Goal: Transaction & Acquisition: Purchase product/service

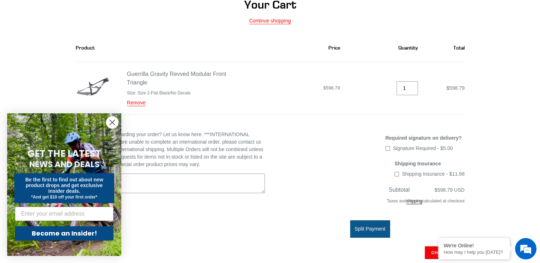
scroll to position [71, 0]
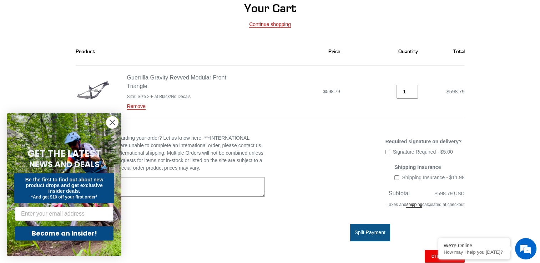
click at [111, 121] on icon "Close dialog" at bounding box center [112, 122] width 5 height 5
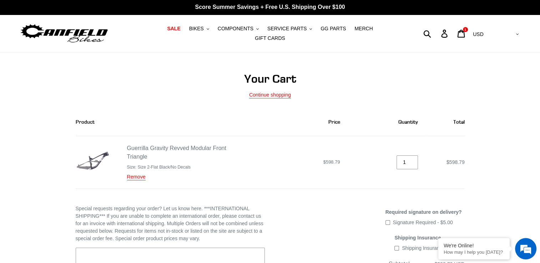
scroll to position [0, 0]
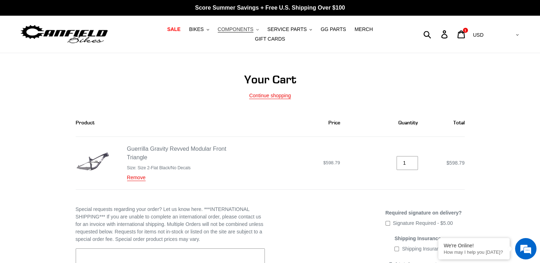
click at [235, 30] on span "COMPONENTS" at bounding box center [236, 29] width 36 height 6
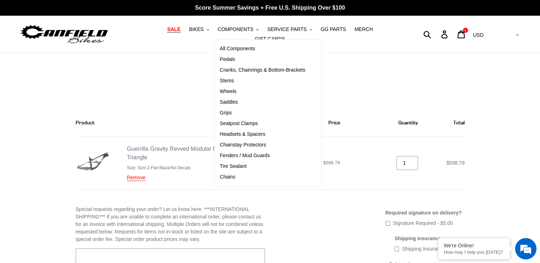
click at [167, 31] on span "SALE" at bounding box center [173, 29] width 13 height 6
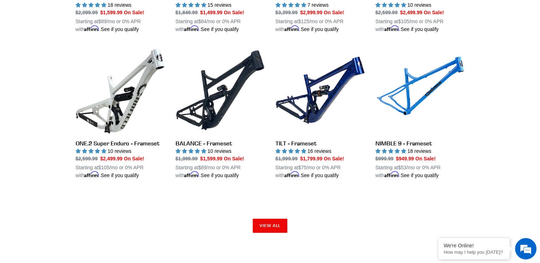
scroll to position [963, 0]
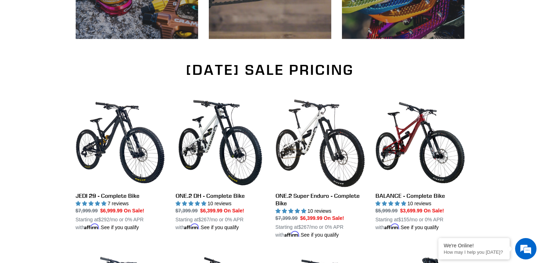
scroll to position [0, 0]
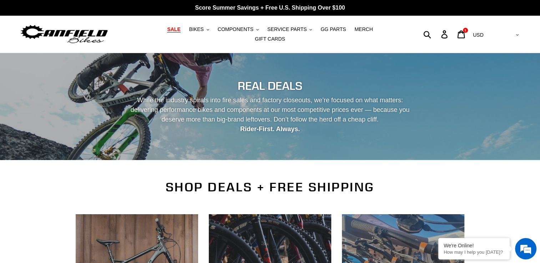
click at [90, 29] on img at bounding box center [64, 34] width 89 height 22
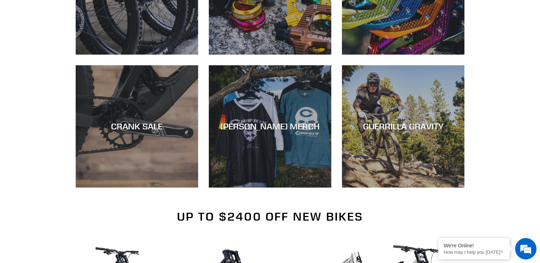
scroll to position [499, 0]
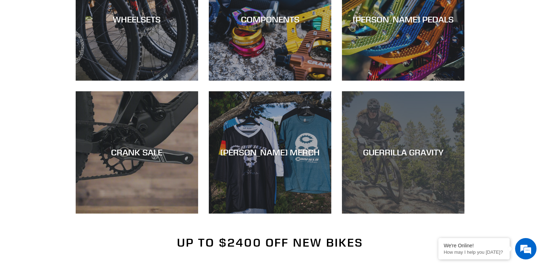
click at [425, 214] on div "GUERRILLA GRAVITY" at bounding box center [403, 214] width 122 height 0
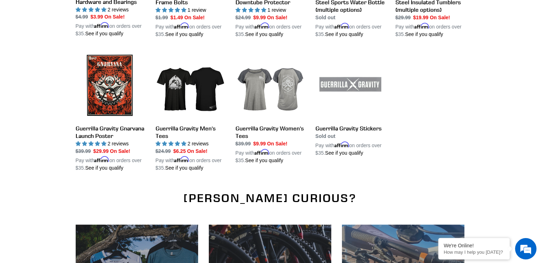
scroll to position [785, 0]
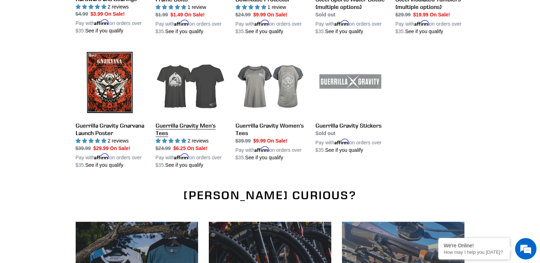
click at [172, 72] on link "Guerrilla Gravity Men's Tees" at bounding box center [189, 108] width 69 height 121
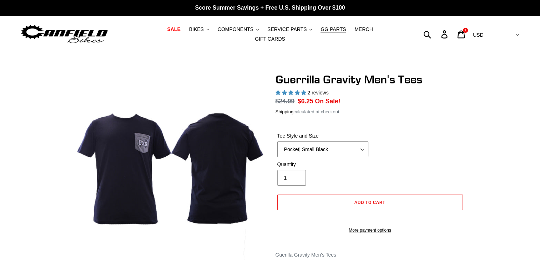
select select "highest-rating"
click at [341, 151] on select "Let It Rip | Small Green Let It Rip | Medium Green Megatrail | Small Black Mega…" at bounding box center [322, 150] width 91 height 16
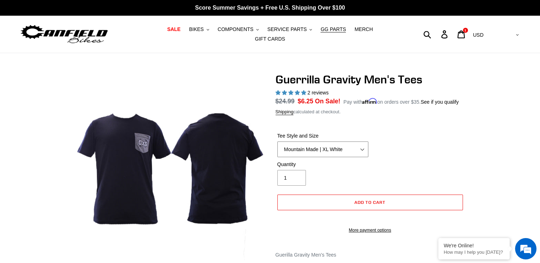
click at [277, 142] on select "Let It Rip | Small Green Let It Rip | Medium Green Megatrail | Small Black Mega…" at bounding box center [322, 150] width 91 height 16
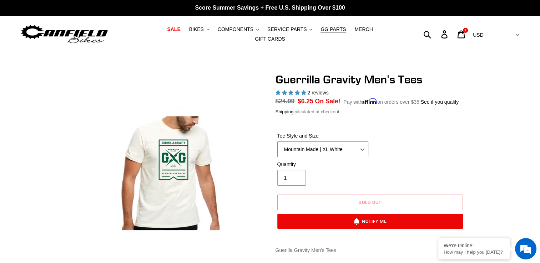
click at [349, 148] on select "Let It Rip | Small Green Let It Rip | Medium Green Megatrail | Small Black Mega…" at bounding box center [322, 150] width 91 height 16
click at [277, 142] on select "Let It Rip | Small Green Let It Rip | Medium Green Megatrail | Small Black Mega…" at bounding box center [322, 150] width 91 height 16
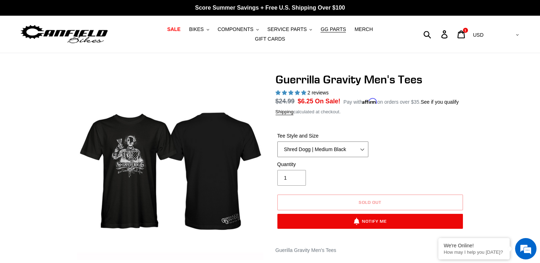
click at [340, 147] on select "Let It Rip | Small Green Let It Rip | Medium Green Megatrail | Small Black Mega…" at bounding box center [322, 150] width 91 height 16
click at [277, 142] on select "Let It Rip | Small Green Let It Rip | Medium Green Megatrail | Small Black Mega…" at bounding box center [322, 150] width 91 height 16
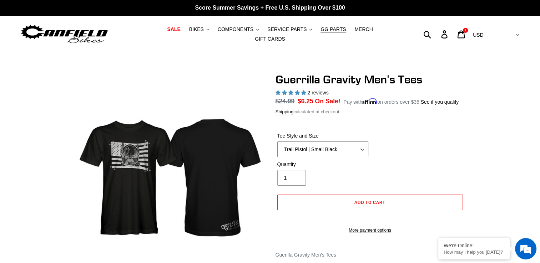
click at [336, 142] on select "Let It Rip | Small Green Let It Rip | Medium Green Megatrail | Small Black Mega…" at bounding box center [322, 150] width 91 height 16
click at [277, 142] on select "Let It Rip | Small Green Let It Rip | Medium Green Megatrail | Small Black Mega…" at bounding box center [322, 150] width 91 height 16
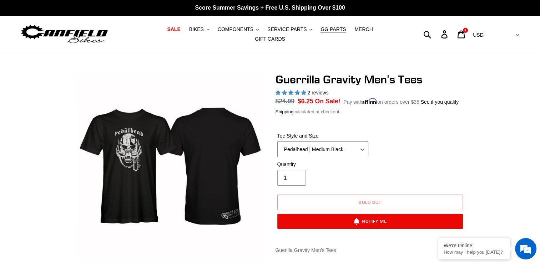
click at [335, 151] on select "Let It Rip | Small Green Let It Rip | Medium Green Megatrail | Small Black Mega…" at bounding box center [322, 150] width 91 height 16
click at [277, 142] on select "Let It Rip | Small Green Let It Rip | Medium Green Megatrail | Small Black Mega…" at bounding box center [322, 150] width 91 height 16
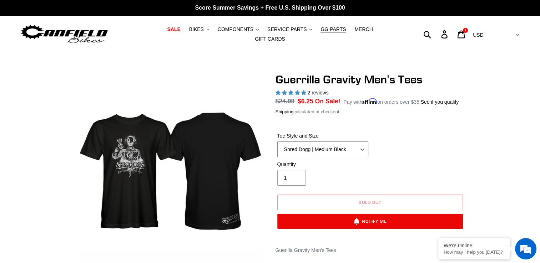
drag, startPoint x: 342, startPoint y: 145, endPoint x: 340, endPoint y: 137, distance: 7.7
click at [342, 146] on select "Let It Rip | Small Green Let It Rip | Medium Green Megatrail | Small Black Mega…" at bounding box center [322, 150] width 91 height 16
click at [277, 142] on select "Let It Rip | Small Green Let It Rip | Medium Green Megatrail | Small Black Mega…" at bounding box center [322, 150] width 91 height 16
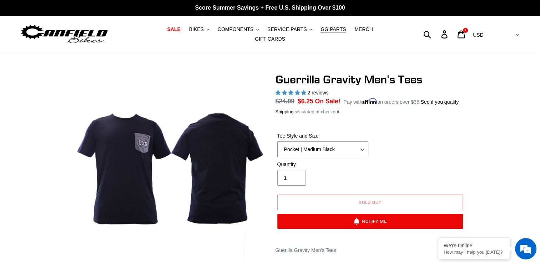
click at [342, 145] on select "Let It Rip | Small Green Let It Rip | Medium Green Megatrail | Small Black Mega…" at bounding box center [322, 150] width 91 height 16
click at [277, 142] on select "Let It Rip | Small Green Let It Rip | Medium Green Megatrail | Small Black Mega…" at bounding box center [322, 150] width 91 height 16
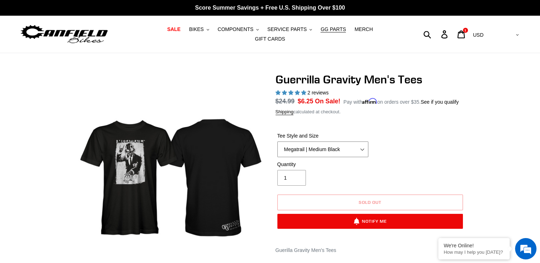
drag, startPoint x: 328, startPoint y: 142, endPoint x: 327, endPoint y: 136, distance: 5.9
click at [328, 142] on select "Let It Rip | Small Green Let It Rip | Medium Green Megatrail | Small Black Mega…" at bounding box center [322, 150] width 91 height 16
select select "Let It Rip | Medium Green"
click at [277, 142] on select "Let It Rip | Small Green Let It Rip | Medium Green Megatrail | Small Black Mega…" at bounding box center [322, 150] width 91 height 16
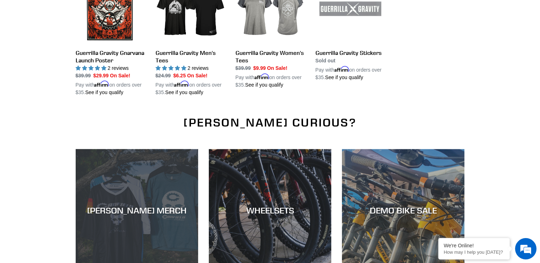
scroll to position [643, 0]
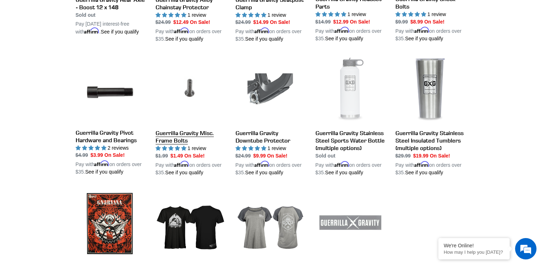
click at [187, 84] on link "Guerrilla Gravity Misc. Frame Bolts" at bounding box center [189, 115] width 69 height 121
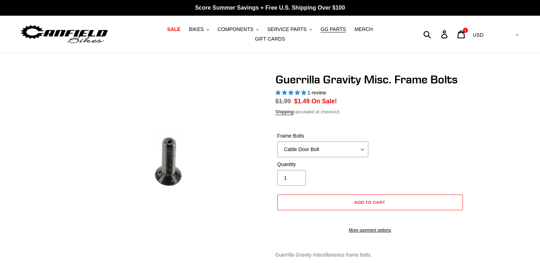
select select "highest-rating"
click at [338, 142] on select "Cable Door Bolt X-12 Derailleur Hanger Bolt Bottle Cage Bolt" at bounding box center [322, 150] width 91 height 16
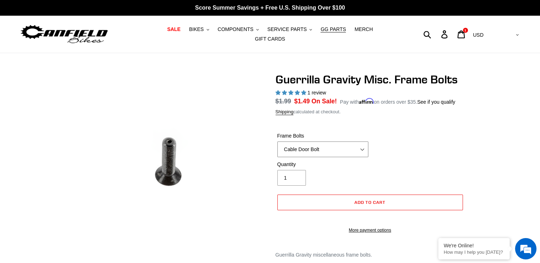
select select "Bottle Cage Bolt"
click at [277, 142] on select "Cable Door Bolt X-12 Derailleur Hanger Bolt Bottle Cage Bolt" at bounding box center [322, 150] width 91 height 16
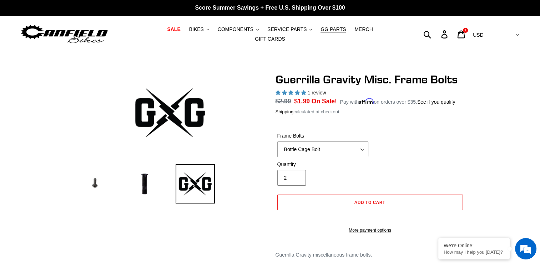
type input "2"
click at [296, 173] on input "2" at bounding box center [291, 178] width 29 height 16
click at [352, 195] on button "Add to cart" at bounding box center [369, 203] width 185 height 16
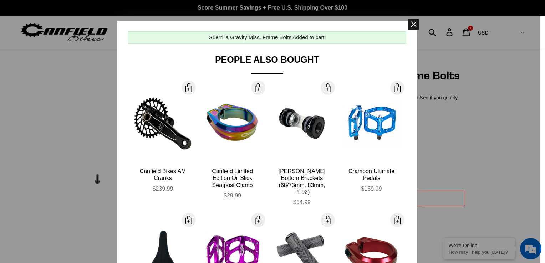
click at [413, 26] on span at bounding box center [413, 24] width 11 height 11
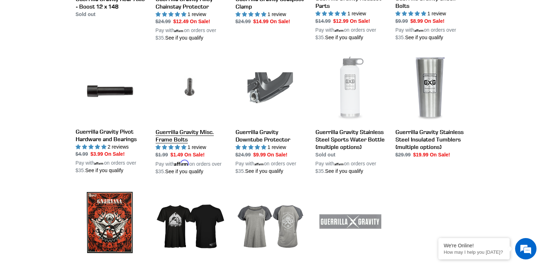
scroll to position [700, 0]
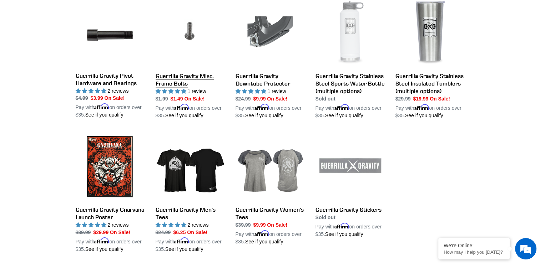
click at [194, 24] on link "Guerrilla Gravity Misc. Frame Bolts" at bounding box center [189, 58] width 69 height 121
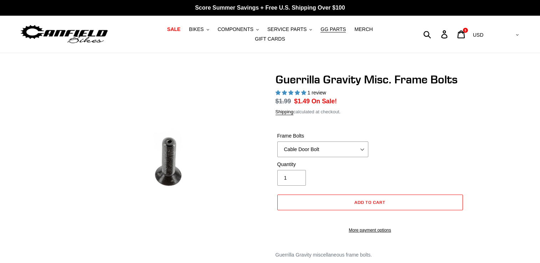
select select "highest-rating"
click at [341, 145] on select "Cable Door Bolt X-12 Derailleur Hanger Bolt Bottle Cage Bolt" at bounding box center [322, 150] width 91 height 16
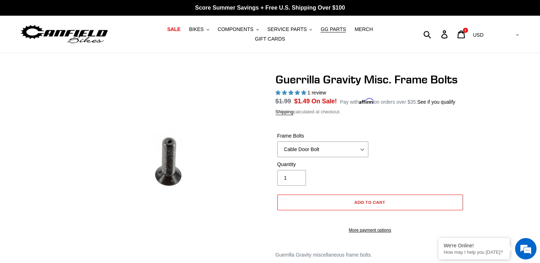
click at [483, 151] on div "Guerrilla Gravity Misc. Frame Bolts 1 review Regular price" at bounding box center [270, 194] width 428 height 243
click at [295, 172] on input "2" at bounding box center [291, 178] width 29 height 16
type input "3"
click at [295, 172] on input "3" at bounding box center [291, 178] width 29 height 16
click at [398, 198] on button "Add to cart" at bounding box center [369, 203] width 185 height 16
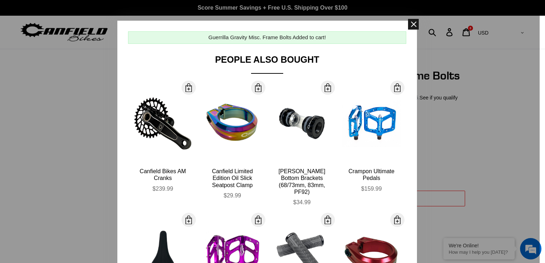
click at [408, 22] on span at bounding box center [413, 24] width 11 height 11
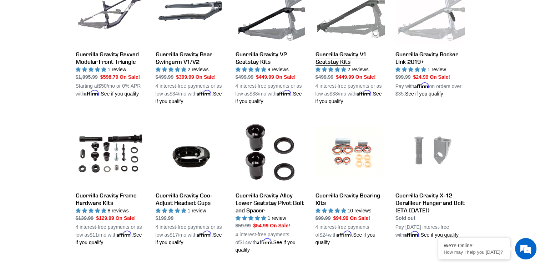
scroll to position [312, 0]
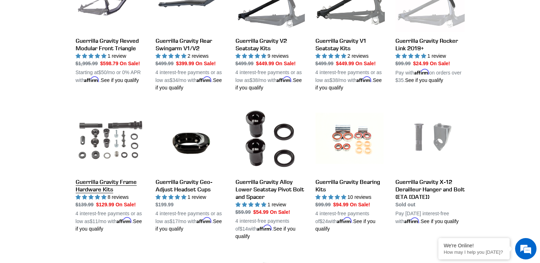
click at [96, 139] on link "Guerrilla Gravity Frame Hardware Kits" at bounding box center [110, 168] width 69 height 129
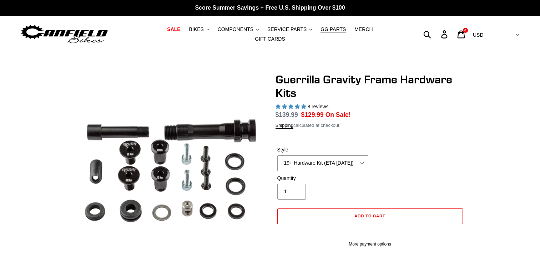
select select "highest-rating"
click at [358, 159] on select "19+ Hardware Kit (ETA [DATE]) 21+ V2 Trail Pistol Complete Hardware Kit" at bounding box center [322, 163] width 91 height 16
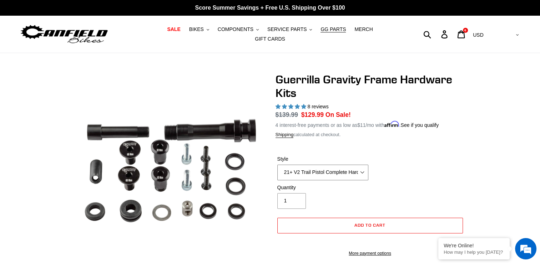
click at [277, 165] on select "19+ Hardware Kit (ETA [DATE]) 21+ V2 Trail Pistol Complete Hardware Kit" at bounding box center [322, 173] width 91 height 16
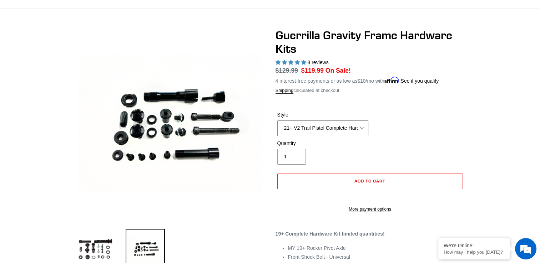
scroll to position [36, 0]
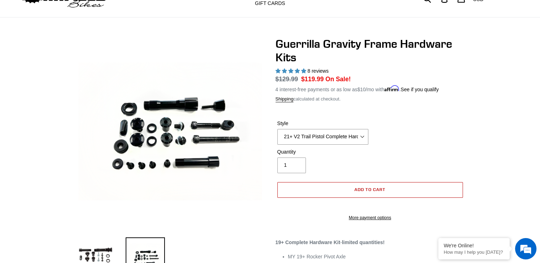
click at [381, 187] on span "Add to cart" at bounding box center [369, 189] width 31 height 5
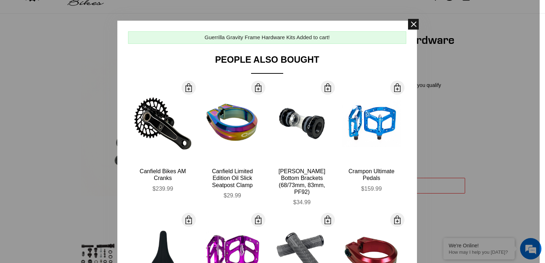
click at [408, 22] on span at bounding box center [413, 24] width 11 height 11
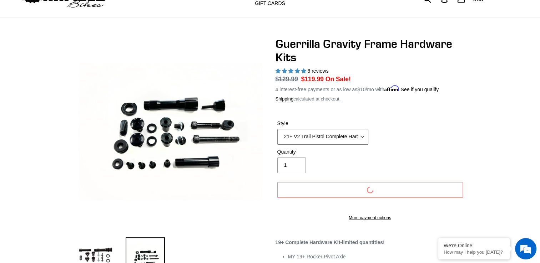
click at [355, 129] on select "19+ Hardware Kit (ETA [DATE]) 21+ V2 Trail Pistol Complete Hardware Kit" at bounding box center [322, 137] width 91 height 16
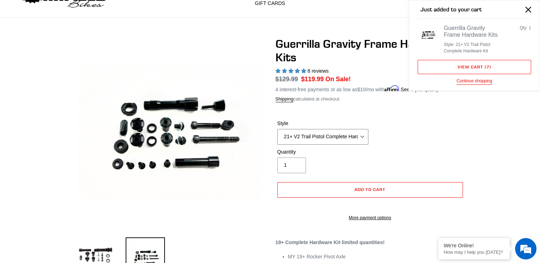
click at [355, 132] on select "19+ Hardware Kit (ETA [DATE]) 21+ V2 Trail Pistol Complete Hardware Kit" at bounding box center [322, 137] width 91 height 16
select select "19+ Hardware Kit (ETA [DATE])"
click at [277, 129] on select "19+ Hardware Kit (ETA [DATE]) 21+ V2 Trail Pistol Complete Hardware Kit" at bounding box center [322, 137] width 91 height 16
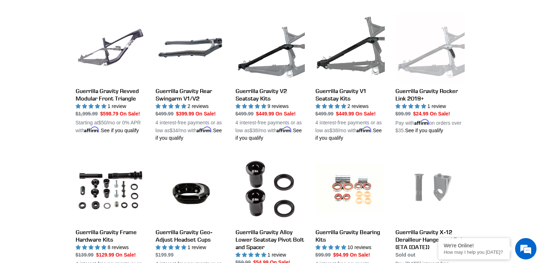
scroll to position [277, 0]
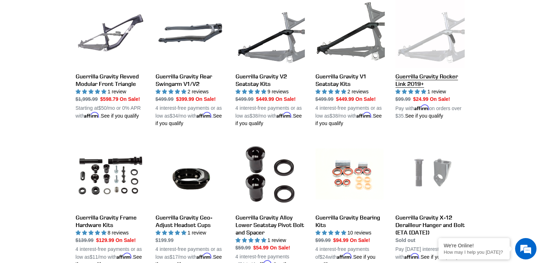
drag, startPoint x: 451, startPoint y: 31, endPoint x: 450, endPoint y: 42, distance: 11.4
click at [450, 31] on link "Guerrilla Gravity Rocker Link 2019+" at bounding box center [429, 59] width 69 height 121
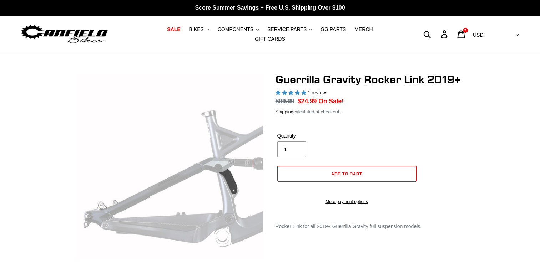
select select "highest-rating"
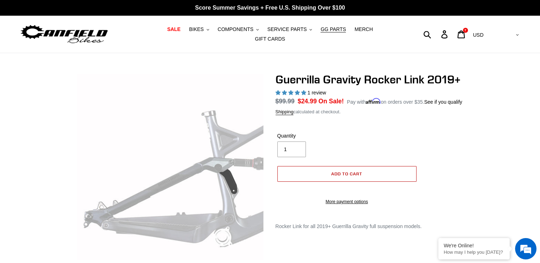
click at [357, 167] on button "Add to cart" at bounding box center [346, 174] width 139 height 16
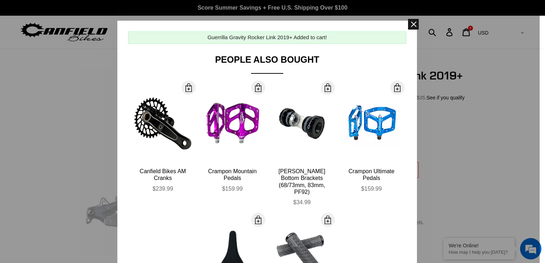
click at [412, 24] on span at bounding box center [413, 24] width 11 height 11
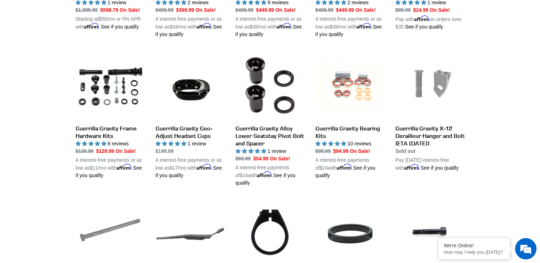
scroll to position [419, 0]
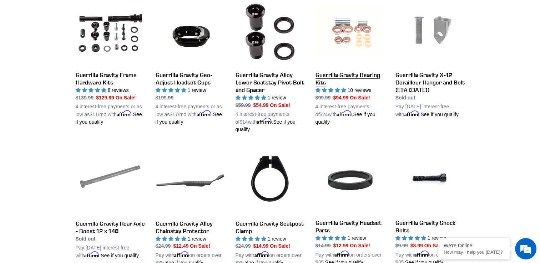
click at [357, 34] on link "Guerrilla Gravity Bearing Kits" at bounding box center [349, 61] width 69 height 129
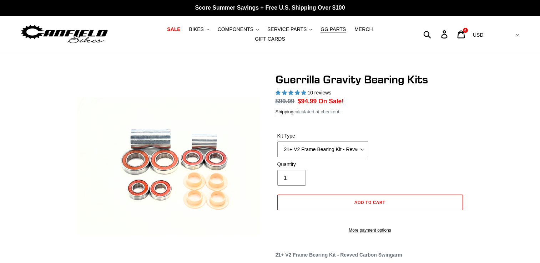
select select "highest-rating"
click at [331, 147] on select "21+ V2 Frame Bearing Kit - Revved Carbon Swingarm - In Stock 19+ V1 Frame Beari…" at bounding box center [322, 150] width 91 height 16
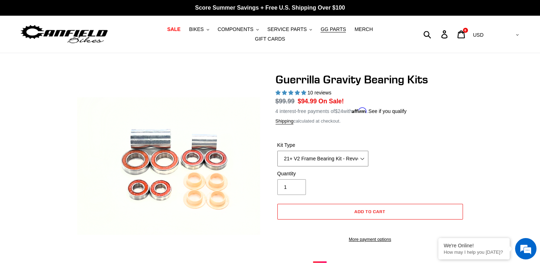
select select "19+ Headset Complete Bearing Kit (ETA 9/30/25)"
click at [277, 151] on select "21+ V2 Frame Bearing Kit - Revved Carbon Swingarm - In Stock 19+ V1 Frame Beari…" at bounding box center [322, 159] width 91 height 16
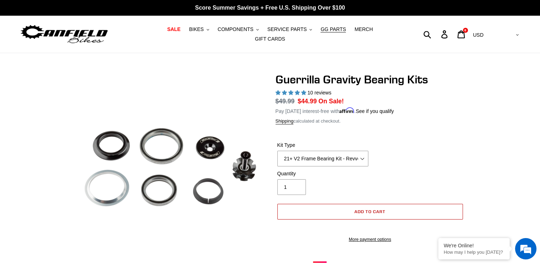
click at [379, 210] on span "Add to cart" at bounding box center [369, 211] width 31 height 5
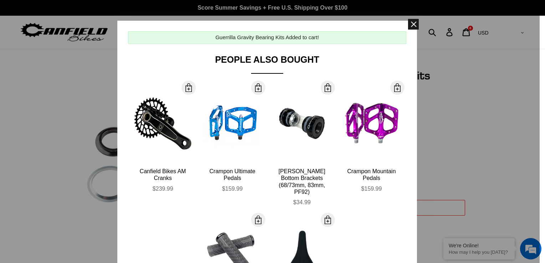
click at [410, 19] on span at bounding box center [413, 24] width 11 height 11
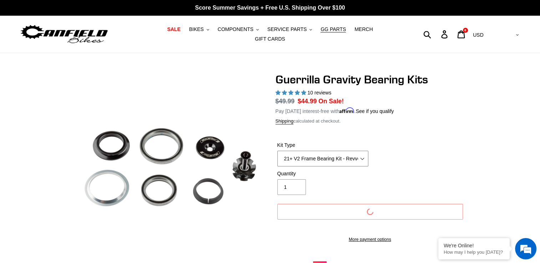
click at [360, 156] on select "21+ V2 Frame Bearing Kit - Revved Carbon Swingarm - In Stock 19+ V1 Frame Beari…" at bounding box center [322, 159] width 91 height 16
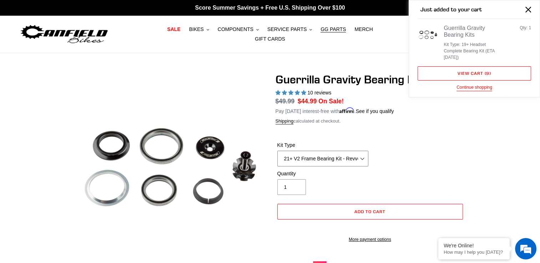
click at [363, 157] on select "21+ V2 Frame Bearing Kit - Revved Carbon Swingarm - In Stock 19+ V1 Frame Beari…" at bounding box center [322, 159] width 91 height 16
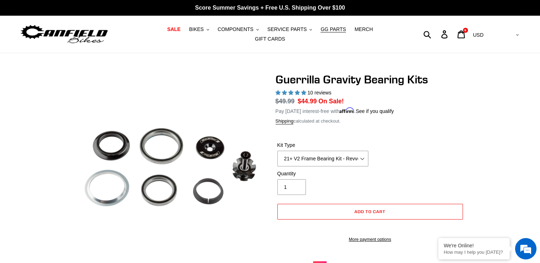
drag, startPoint x: 44, startPoint y: 117, endPoint x: 41, endPoint y: 115, distance: 4.0
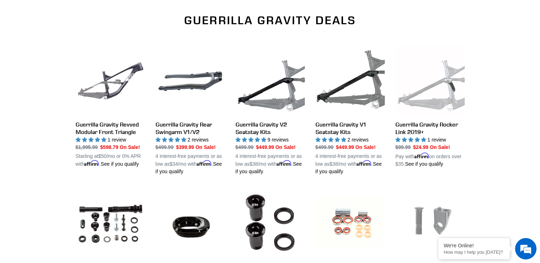
scroll to position [194, 0]
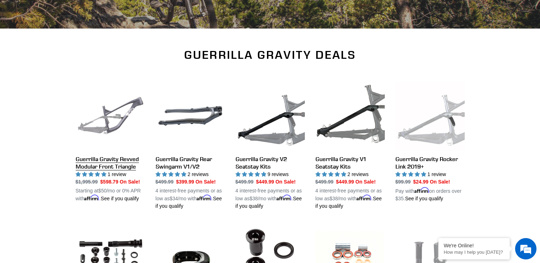
click at [101, 119] on link "Guerrilla Gravity Revved Modular Front Triangle" at bounding box center [110, 141] width 69 height 121
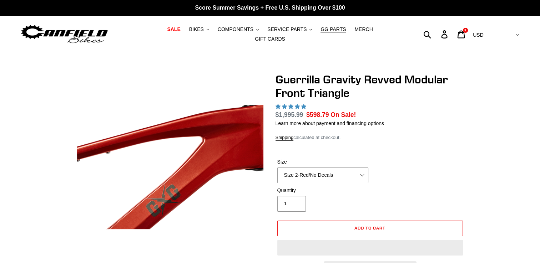
select select "highest-rating"
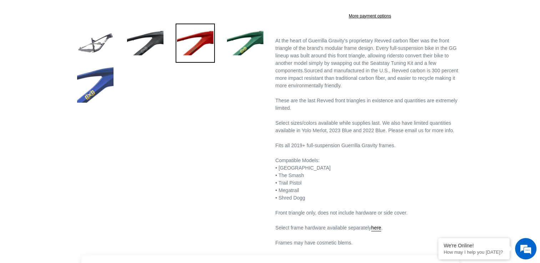
click at [102, 86] on img at bounding box center [95, 84] width 39 height 39
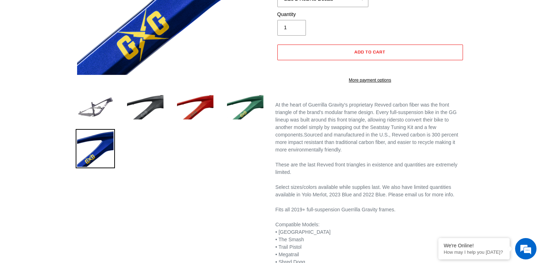
scroll to position [71, 0]
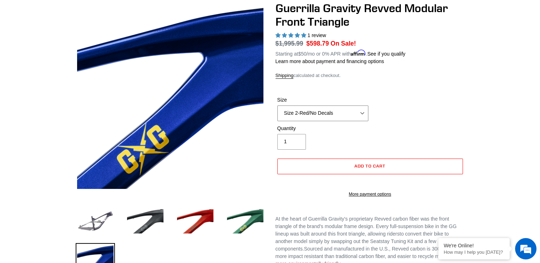
click at [339, 107] on select "Size 2-Gloss Black/No Decals Size 2-Black/Red Decals Size 2-Black/Silver Decals…" at bounding box center [322, 114] width 91 height 16
click at [277, 106] on select "Size 2-Gloss Black/No Decals Size 2-Black/Red Decals Size 2-Black/Silver Decals…" at bounding box center [322, 114] width 91 height 16
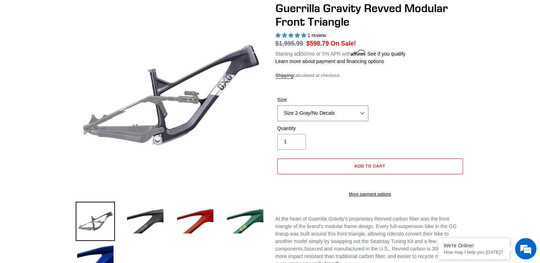
click at [337, 109] on select "Size 2-Gloss Black/No Decals Size 2-Black/Red Decals Size 2-Black/Silver Decals…" at bounding box center [322, 114] width 91 height 16
click at [277, 106] on select "Size 2-Gloss Black/No Decals Size 2-Black/Red Decals Size 2-Black/Silver Decals…" at bounding box center [322, 114] width 91 height 16
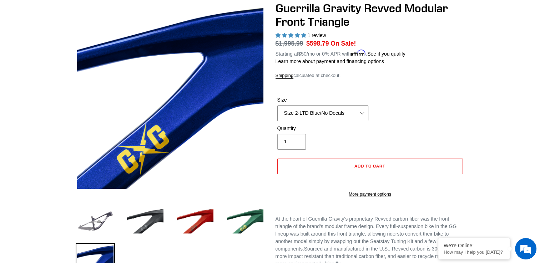
click at [318, 113] on select "Size 2-Gloss Black/No Decals Size 2-Black/Red Decals Size 2-Black/Silver Decals…" at bounding box center [322, 114] width 91 height 16
click at [277, 106] on select "Size 2-Gloss Black/No Decals Size 2-Black/Red Decals Size 2-Black/Silver Decals…" at bounding box center [322, 114] width 91 height 16
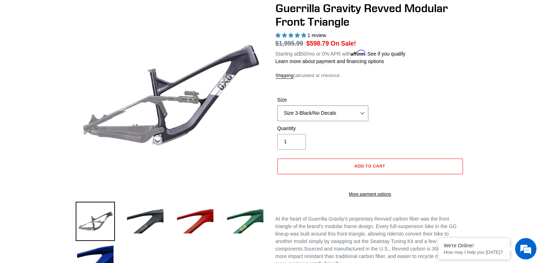
click at [325, 109] on select "Size 2-Gloss Black/No Decals Size 2-Black/Red Decals Size 2-Black/Silver Decals…" at bounding box center [322, 114] width 91 height 16
click at [277, 106] on select "Size 2-Gloss Black/No Decals Size 2-Black/Red Decals Size 2-Black/Silver Decals…" at bounding box center [322, 114] width 91 height 16
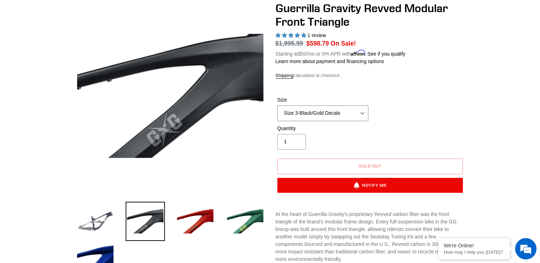
click at [342, 110] on select "Size 2-Gloss Black/No Decals Size 2-Black/Red Decals Size 2-Black/Silver Decals…" at bounding box center [322, 114] width 91 height 16
click at [277, 106] on select "Size 2-Gloss Black/No Decals Size 2-Black/Red Decals Size 2-Black/Silver Decals…" at bounding box center [322, 114] width 91 height 16
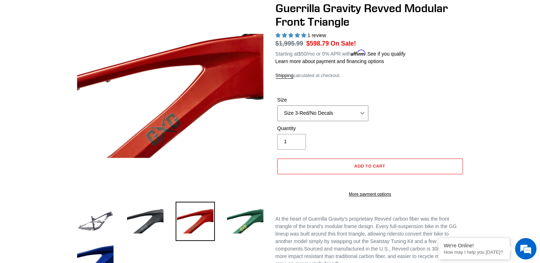
click at [332, 112] on select "Size 2-Gloss Black/No Decals Size 2-Black/Red Decals Size 2-Black/Silver Decals…" at bounding box center [322, 114] width 91 height 16
click at [277, 106] on select "Size 2-Gloss Black/No Decals Size 2-Black/Red Decals Size 2-Black/Silver Decals…" at bounding box center [322, 114] width 91 height 16
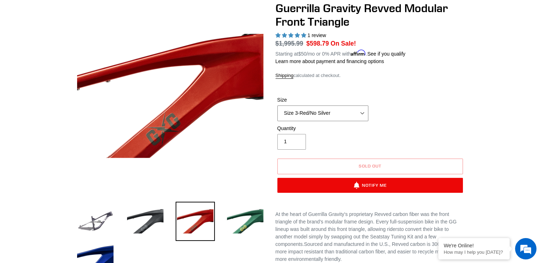
click at [335, 112] on select "Size 2-Gloss Black/No Decals Size 2-Black/Red Decals Size 2-Black/Silver Decals…" at bounding box center [322, 114] width 91 height 16
click at [277, 106] on select "Size 2-Gloss Black/No Decals Size 2-Black/Red Decals Size 2-Black/Silver Decals…" at bounding box center [322, 114] width 91 height 16
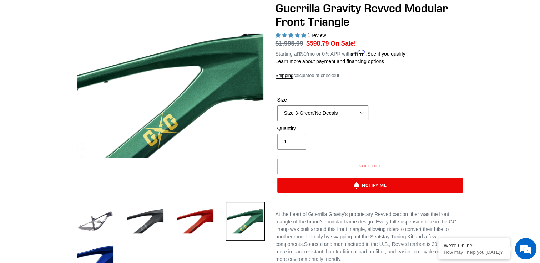
click at [333, 106] on select "Size 2-Gloss Black/No Decals Size 2-Black/Red Decals Size 2-Black/Silver Decals…" at bounding box center [322, 114] width 91 height 16
click at [277, 106] on select "Size 2-Gloss Black/No Decals Size 2-Black/Red Decals Size 2-Black/Silver Decals…" at bounding box center [322, 114] width 91 height 16
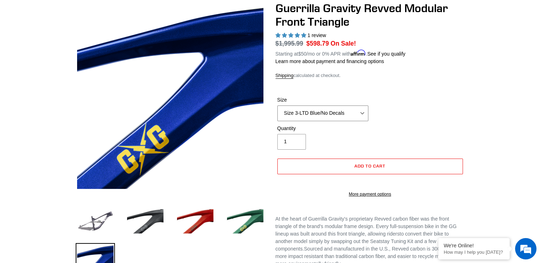
click at [353, 106] on select "Size 2-Gloss Black/No Decals Size 2-Black/Red Decals Size 2-Black/Silver Decals…" at bounding box center [322, 114] width 91 height 16
click at [277, 106] on select "Size 2-Gloss Black/No Decals Size 2-Black/Red Decals Size 2-Black/Silver Decals…" at bounding box center [322, 114] width 91 height 16
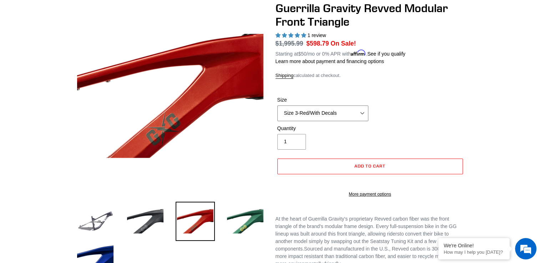
click at [328, 111] on select "Size 2-Gloss Black/No Decals Size 2-Black/Red Decals Size 2-Black/Silver Decals…" at bounding box center [322, 114] width 91 height 16
click at [277, 106] on select "Size 2-Gloss Black/No Decals Size 2-Black/Red Decals Size 2-Black/Silver Decals…" at bounding box center [322, 114] width 91 height 16
click at [327, 111] on select "Size 2-Gloss Black/No Decals Size 2-Black/Red Decals Size 2-Black/Silver Decals…" at bounding box center [322, 114] width 91 height 16
click at [277, 106] on select "Size 2-Gloss Black/No Decals Size 2-Black/Red Decals Size 2-Black/Silver Decals…" at bounding box center [322, 114] width 91 height 16
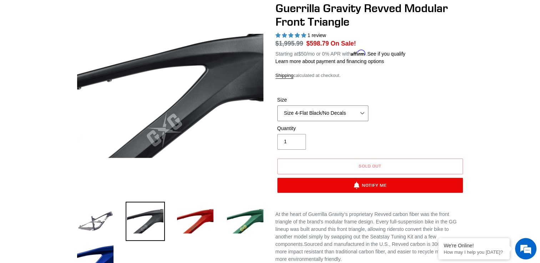
click at [340, 109] on select "Size 2-Gloss Black/No Decals Size 2-Black/Red Decals Size 2-Black/Silver Decals…" at bounding box center [322, 114] width 91 height 16
click at [277, 106] on select "Size 2-Gloss Black/No Decals Size 2-Black/Red Decals Size 2-Black/Silver Decals…" at bounding box center [322, 114] width 91 height 16
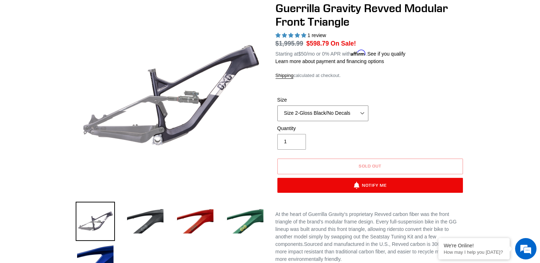
click at [336, 109] on select "Size 2-Gloss Black/No Decals Size 2-Black/Red Decals Size 2-Black/Silver Decals…" at bounding box center [322, 114] width 91 height 16
click at [277, 106] on select "Size 2-Gloss Black/No Decals Size 2-Black/Red Decals Size 2-Black/Silver Decals…" at bounding box center [322, 114] width 91 height 16
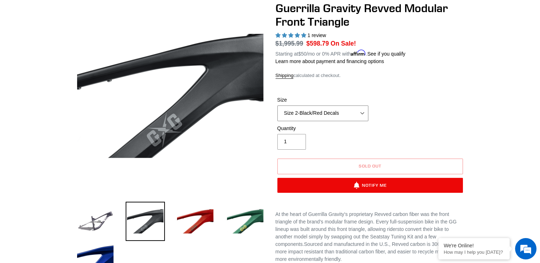
click at [349, 106] on select "Size 2-Gloss Black/No Decals Size 2-Black/Red Decals Size 2-Black/Silver Decals…" at bounding box center [322, 114] width 91 height 16
click at [277, 106] on select "Size 2-Gloss Black/No Decals Size 2-Black/Red Decals Size 2-Black/Silver Decals…" at bounding box center [322, 114] width 91 height 16
click at [335, 106] on select "Size 2-Gloss Black/No Decals Size 2-Black/Red Decals Size 2-Black/Silver Decals…" at bounding box center [322, 114] width 91 height 16
click at [277, 106] on select "Size 2-Gloss Black/No Decals Size 2-Black/Red Decals Size 2-Black/Silver Decals…" at bounding box center [322, 114] width 91 height 16
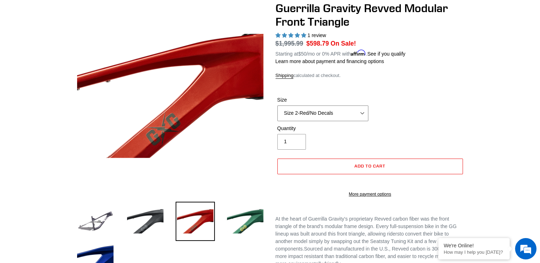
click at [336, 109] on select "Size 2-Gloss Black/No Decals Size 2-Black/Red Decals Size 2-Black/Silver Decals…" at bounding box center [322, 114] width 91 height 16
click at [277, 106] on select "Size 2-Gloss Black/No Decals Size 2-Black/Red Decals Size 2-Black/Silver Decals…" at bounding box center [322, 114] width 91 height 16
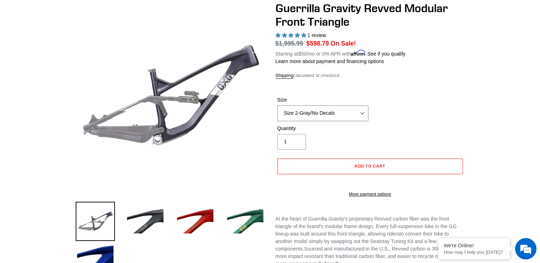
click at [340, 112] on select "Size 2-Gloss Black/No Decals Size 2-Black/Red Decals Size 2-Black/Silver Decals…" at bounding box center [322, 114] width 91 height 16
click at [277, 106] on select "Size 2-Gloss Black/No Decals Size 2-Black/Red Decals Size 2-Black/Silver Decals…" at bounding box center [322, 114] width 91 height 16
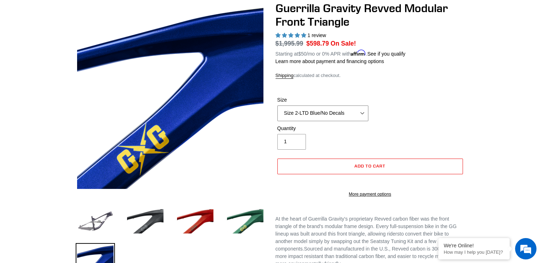
click at [337, 113] on select "Size 2-Gloss Black/No Decals Size 2-Black/Red Decals Size 2-Black/Silver Decals…" at bounding box center [322, 114] width 91 height 16
select select "Size 2-Flat Black/No Decals"
click at [277, 106] on select "Size 2-Gloss Black/No Decals Size 2-Black/Red Decals Size 2-Black/Silver Decals…" at bounding box center [322, 114] width 91 height 16
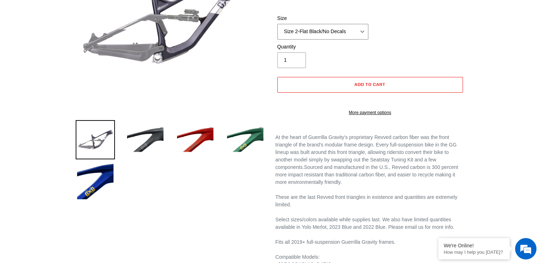
scroll to position [107, 0]
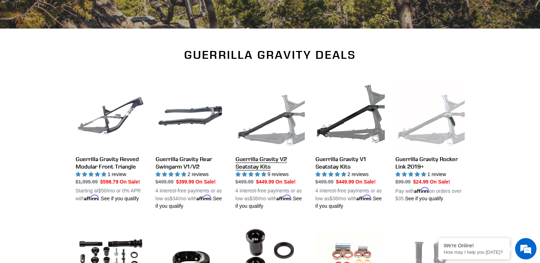
click at [272, 126] on link "Guerrilla Gravity V2 Seatstay Kits" at bounding box center [269, 145] width 69 height 129
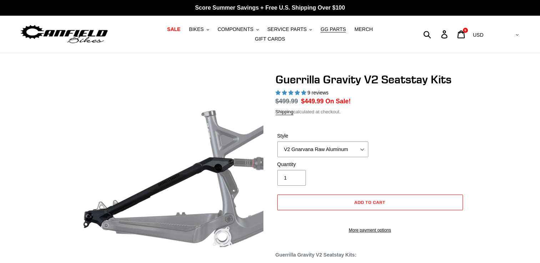
select select "highest-rating"
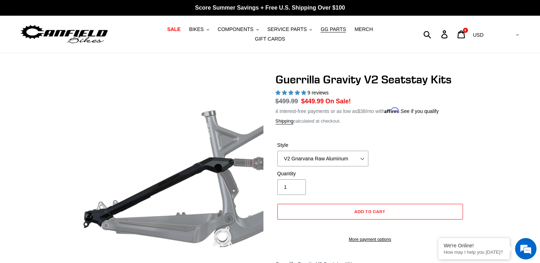
click at [348, 146] on div "Style V2 Gnarvana Raw Aluminum" at bounding box center [322, 154] width 95 height 25
click at [350, 151] on select "V2 Gnarvana Raw Aluminum" at bounding box center [322, 159] width 91 height 16
click at [496, 156] on div "Guerrilla Gravity V2 Seatstay Kits 9 reviews Regular price $499.99 Sale price $…" at bounding box center [270, 218] width 540 height 290
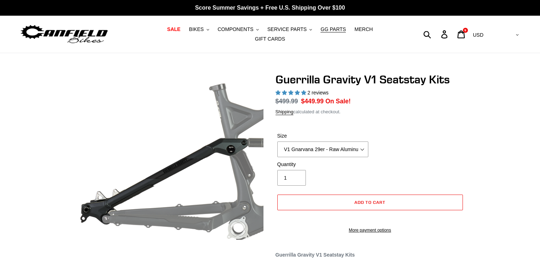
select select "highest-rating"
drag, startPoint x: 0, startPoint y: 0, endPoint x: 338, endPoint y: 146, distance: 368.2
click at [338, 146] on select "V1 Gnarvana 29er - Raw Aluminum" at bounding box center [322, 150] width 91 height 16
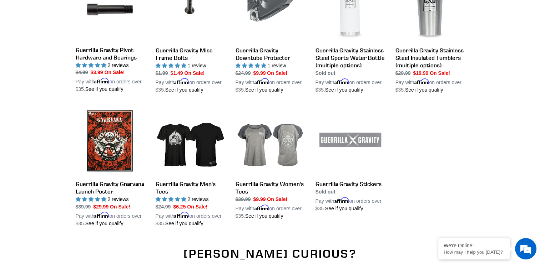
scroll to position [729, 0]
